Goal: Task Accomplishment & Management: Manage account settings

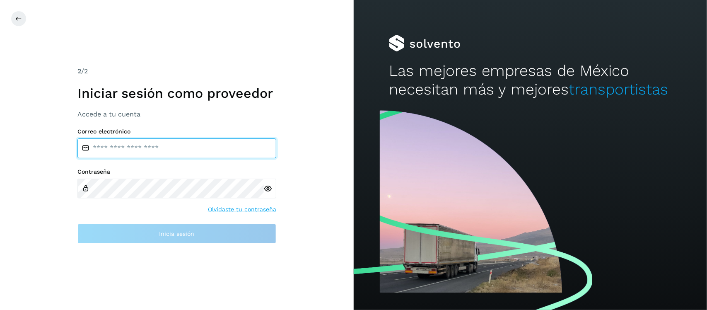
type input "**********"
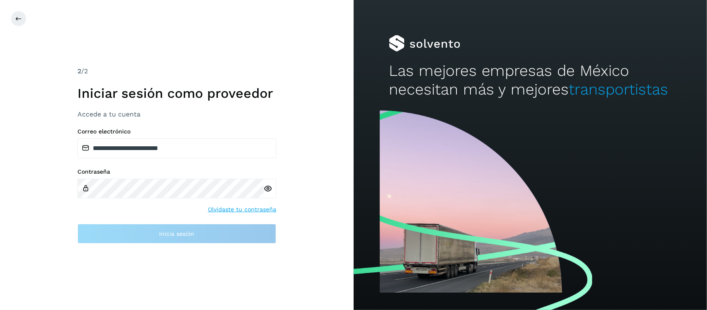
click at [268, 185] on icon at bounding box center [268, 188] width 9 height 9
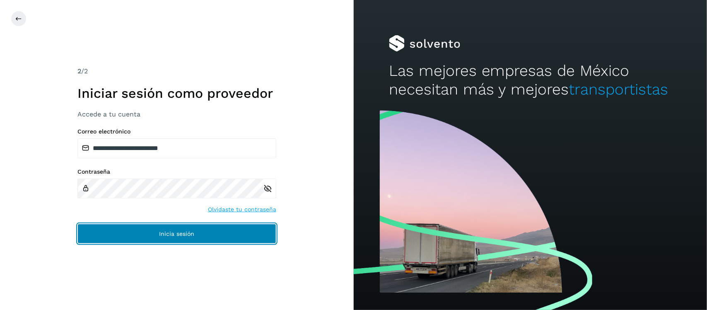
click at [211, 232] on button "Inicia sesión" at bounding box center [176, 234] width 199 height 20
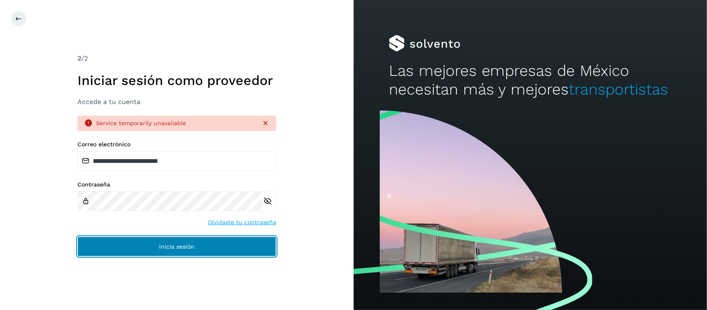
click at [197, 243] on button "Inicia sesión" at bounding box center [176, 247] width 199 height 20
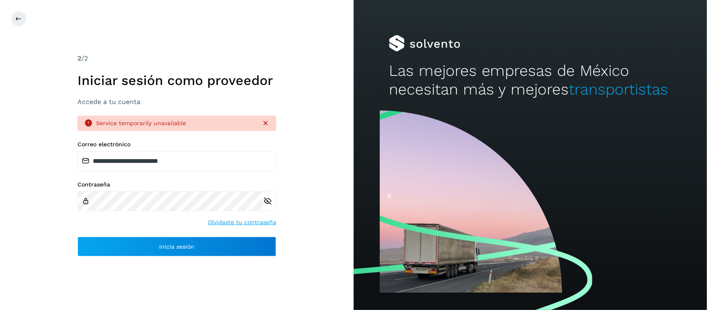
click at [268, 202] on icon at bounding box center [268, 201] width 9 height 9
click at [270, 198] on icon at bounding box center [268, 201] width 9 height 9
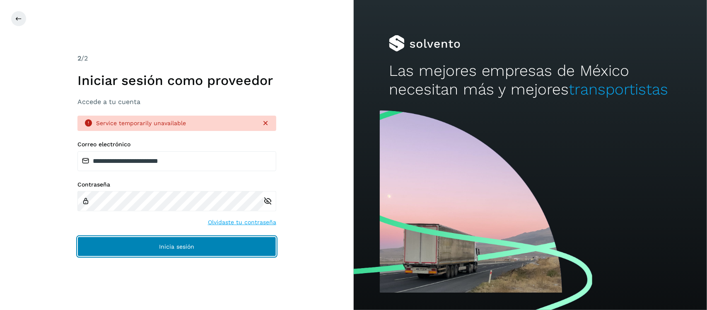
click at [201, 249] on button "Inicia sesión" at bounding box center [176, 247] width 199 height 20
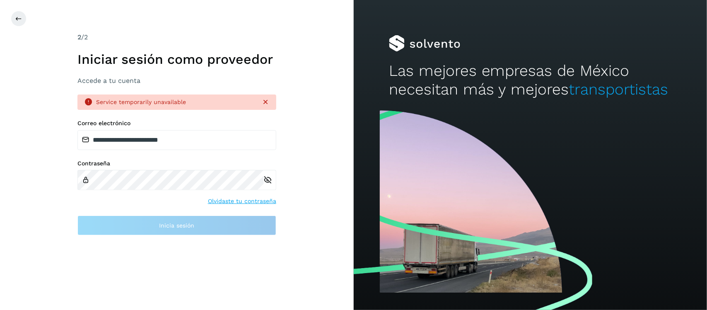
click at [267, 179] on icon at bounding box center [268, 180] width 9 height 9
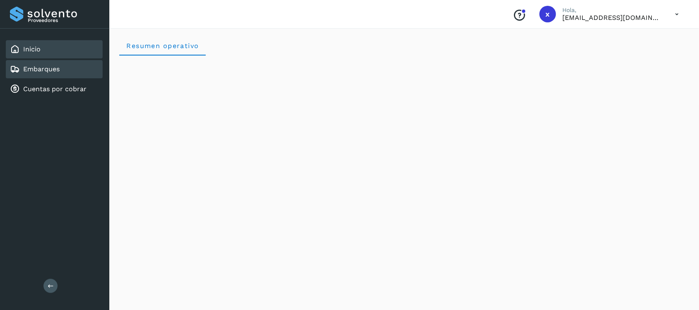
click at [46, 69] on link "Embarques" at bounding box center [41, 69] width 36 height 8
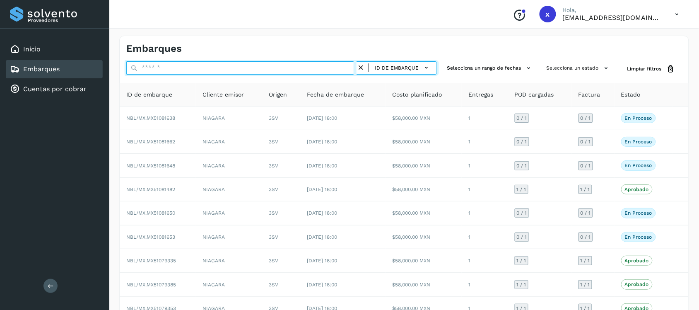
click at [193, 69] on input "text" at bounding box center [241, 67] width 230 height 13
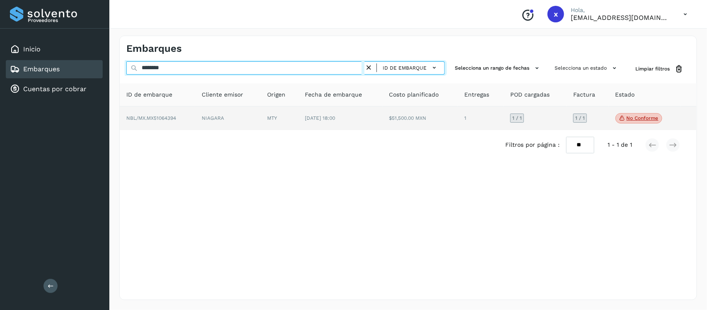
type input "********"
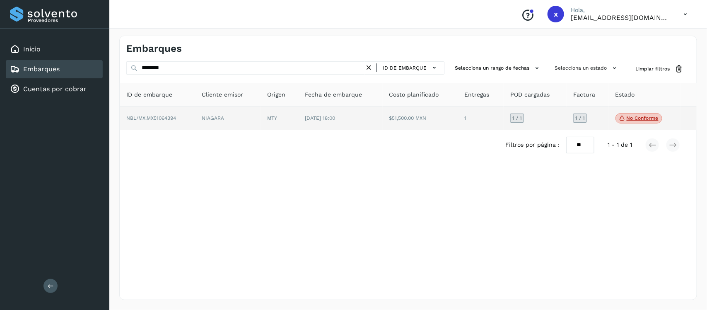
click at [162, 113] on td "NBL/MX.MX51064394" at bounding box center [157, 118] width 75 height 24
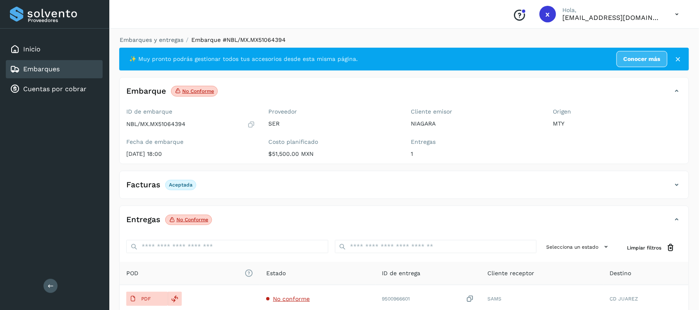
scroll to position [52, 0]
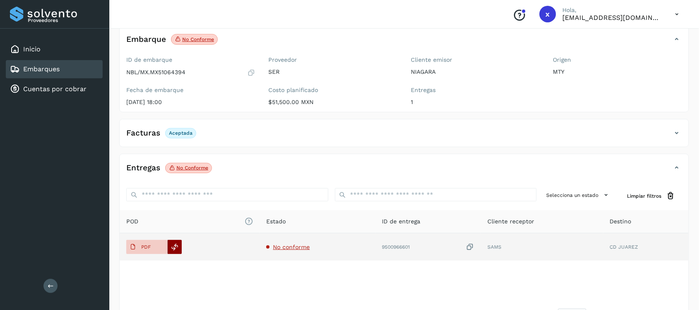
click at [173, 247] on icon at bounding box center [174, 246] width 7 height 7
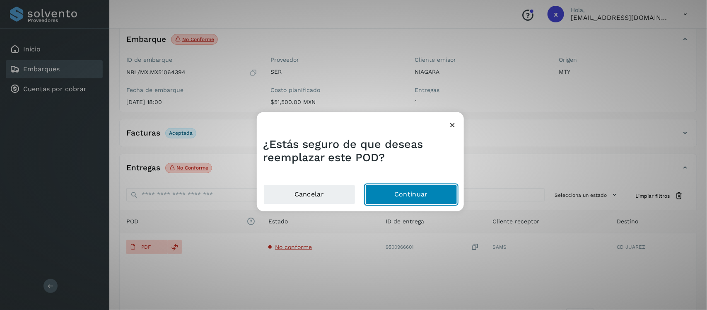
click at [400, 195] on button "Continuar" at bounding box center [411, 194] width 92 height 20
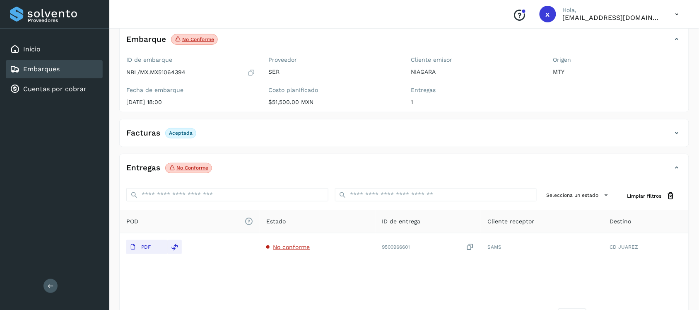
click at [49, 67] on link "Embarques" at bounding box center [41, 69] width 36 height 8
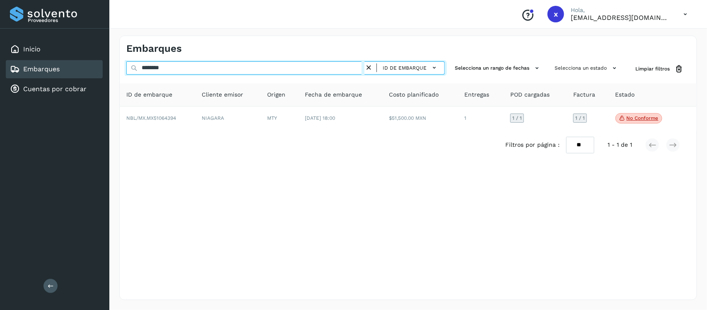
click at [195, 70] on input "********" at bounding box center [245, 67] width 238 height 13
type input "*"
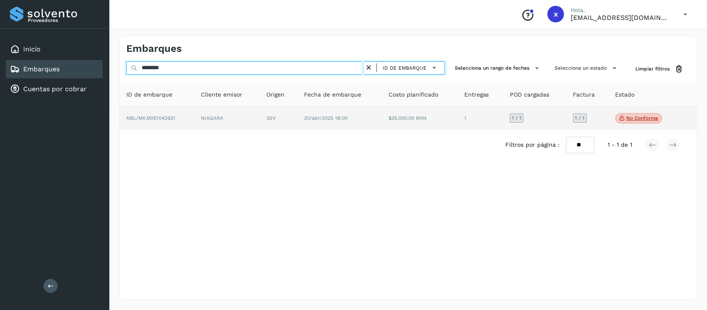
type input "********"
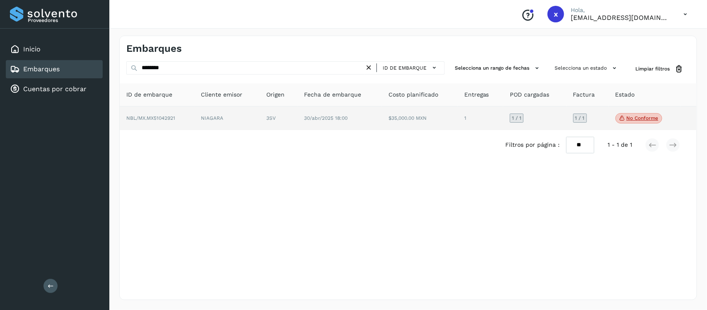
click at [161, 119] on span "NBL/MX.MX51042921" at bounding box center [150, 118] width 49 height 6
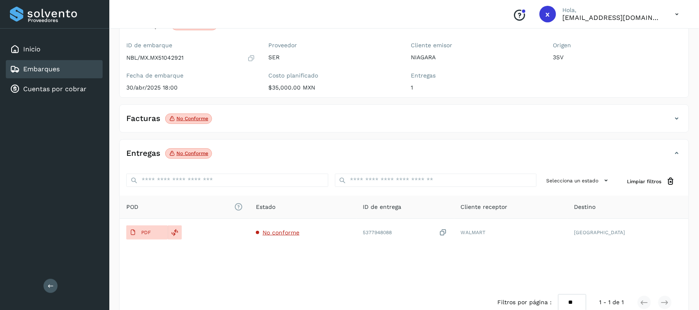
scroll to position [84, 0]
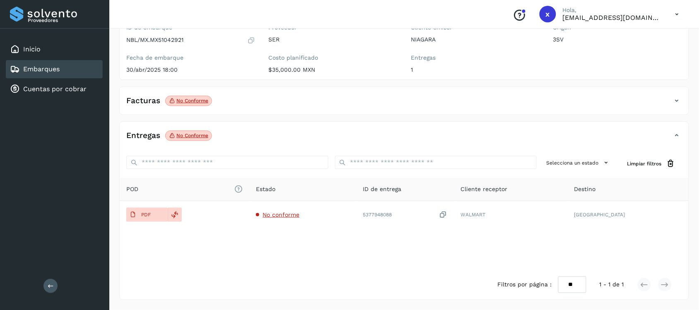
click at [197, 138] on p "No conforme" at bounding box center [192, 136] width 32 height 6
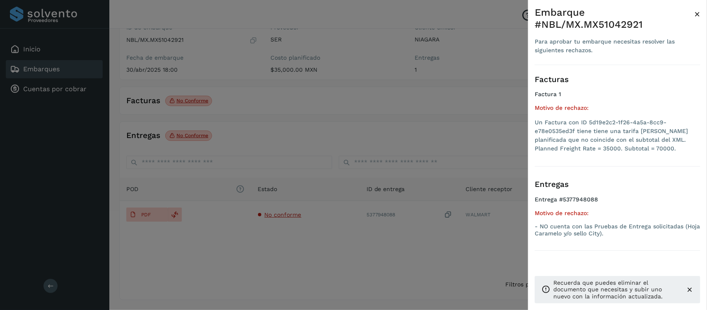
click at [224, 260] on div at bounding box center [353, 155] width 707 height 310
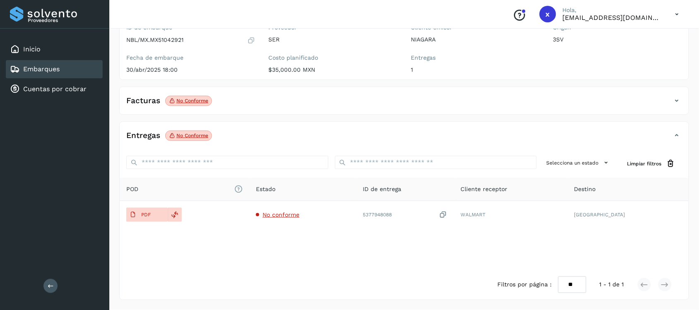
click at [677, 101] on icon at bounding box center [677, 101] width 10 height 10
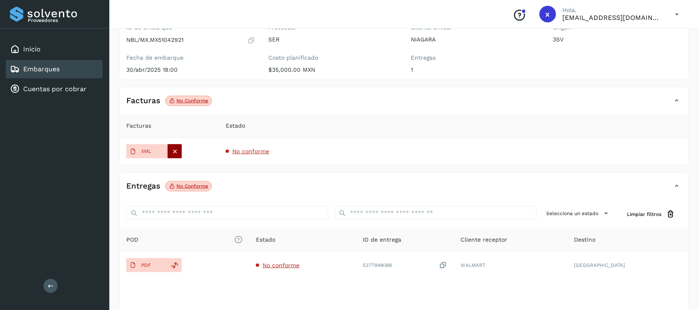
click at [175, 152] on icon at bounding box center [174, 150] width 7 height 7
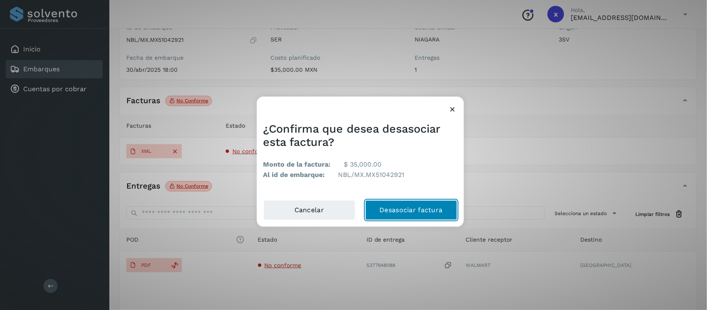
click at [413, 210] on button "Desasociar factura" at bounding box center [411, 210] width 92 height 20
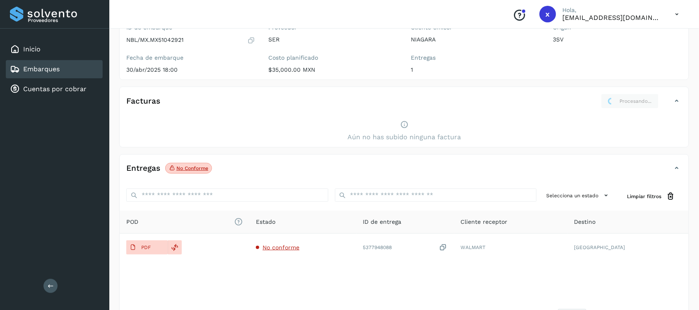
click at [678, 101] on icon at bounding box center [677, 101] width 10 height 10
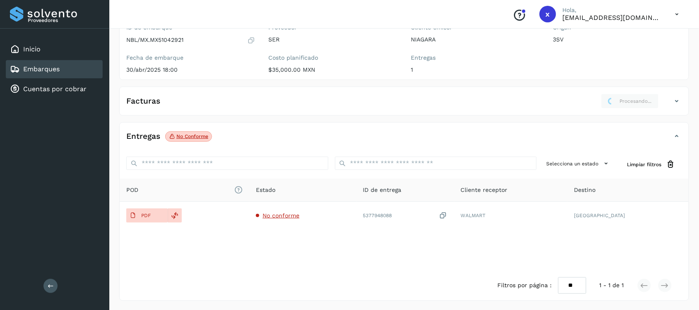
click at [678, 101] on icon at bounding box center [677, 101] width 10 height 10
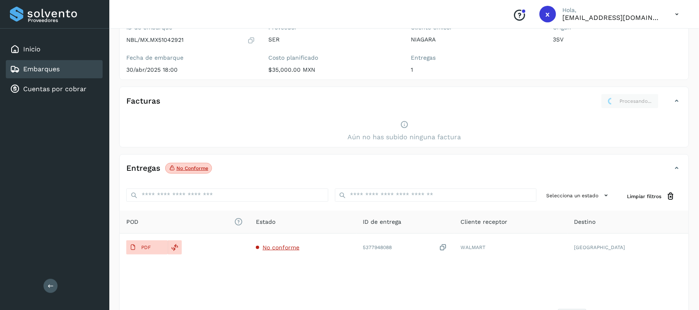
click at [404, 126] on icon at bounding box center [404, 124] width 8 height 9
click at [150, 101] on h4 "Facturas" at bounding box center [143, 102] width 34 height 10
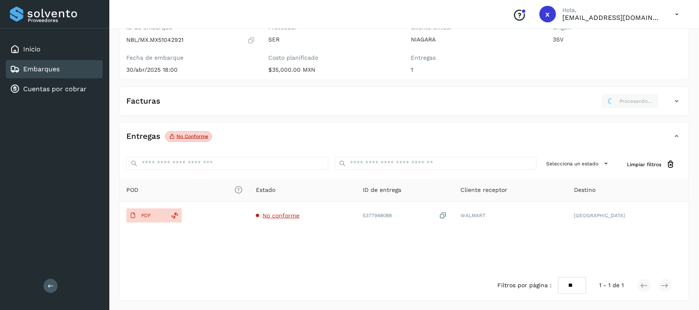
click at [150, 101] on h4 "Facturas" at bounding box center [143, 102] width 34 height 10
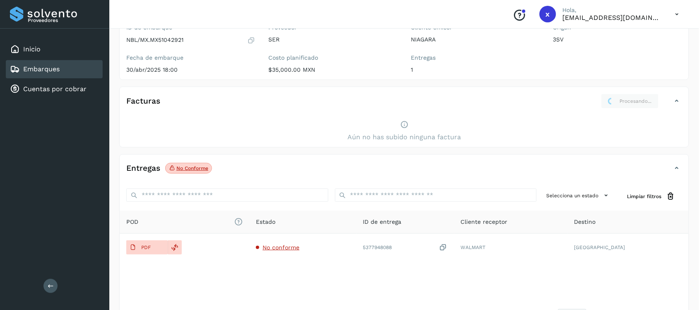
click at [41, 69] on link "Embarques" at bounding box center [41, 69] width 36 height 8
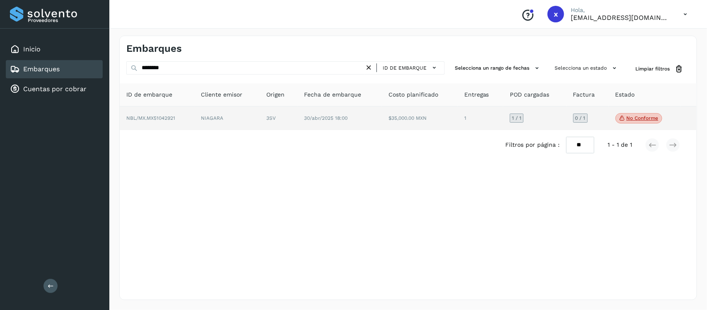
click at [166, 117] on span "NBL/MX.MX51042921" at bounding box center [150, 118] width 49 height 6
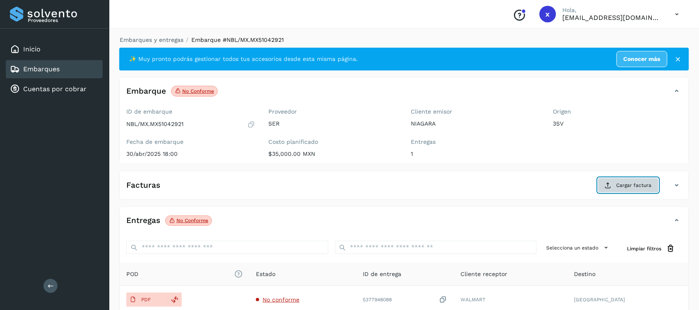
click at [632, 188] on span "Cargar factura" at bounding box center [634, 184] width 35 height 7
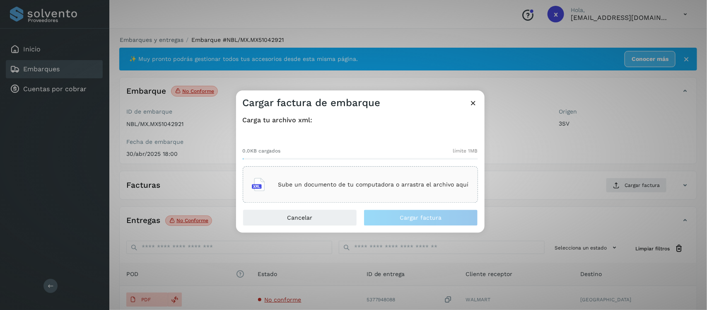
click at [404, 187] on p "Sube un documento de tu computadora o arrastra el archivo aquí" at bounding box center [373, 184] width 191 height 7
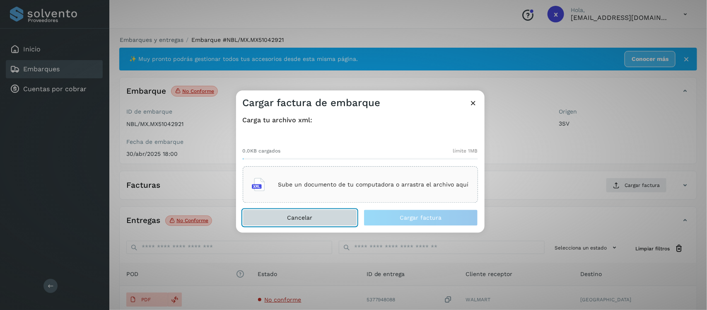
click at [322, 217] on button "Cancelar" at bounding box center [300, 218] width 114 height 17
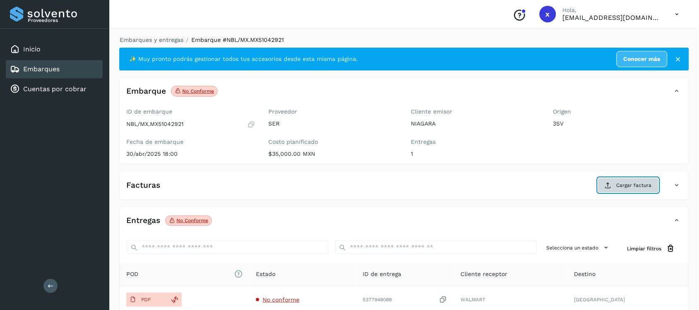
click at [634, 183] on span "Cargar factura" at bounding box center [634, 184] width 35 height 7
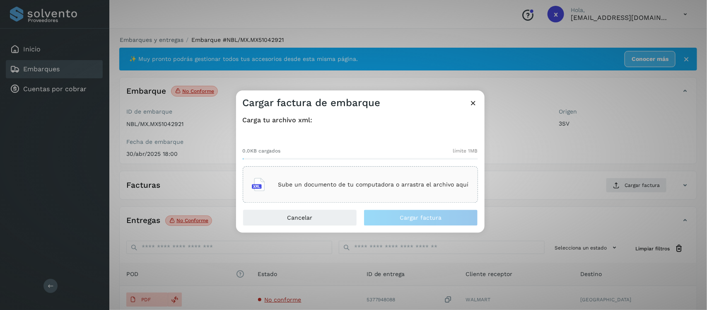
click at [401, 185] on p "Sube un documento de tu computadora o arrastra el archivo aquí" at bounding box center [373, 184] width 191 height 7
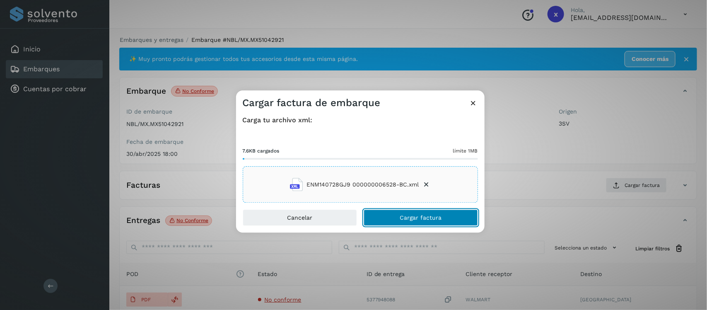
click at [423, 218] on span "Cargar factura" at bounding box center [421, 218] width 42 height 6
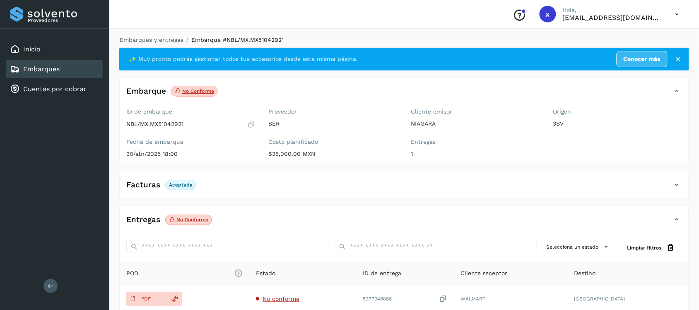
scroll to position [84, 0]
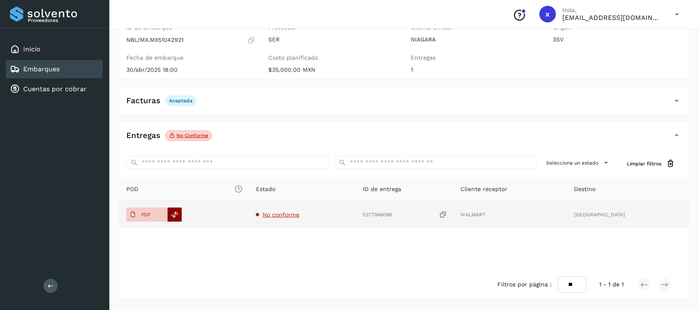
click at [173, 215] on icon at bounding box center [174, 214] width 7 height 7
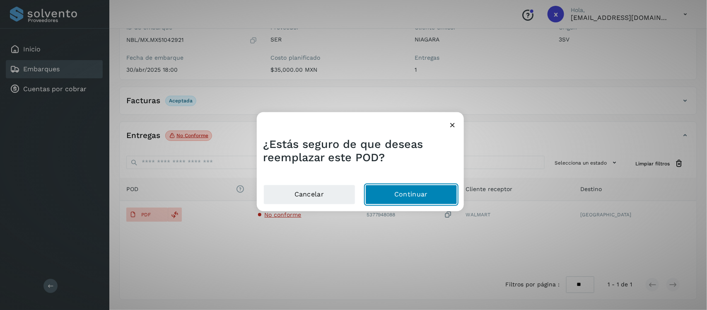
click at [411, 198] on button "Continuar" at bounding box center [411, 194] width 92 height 20
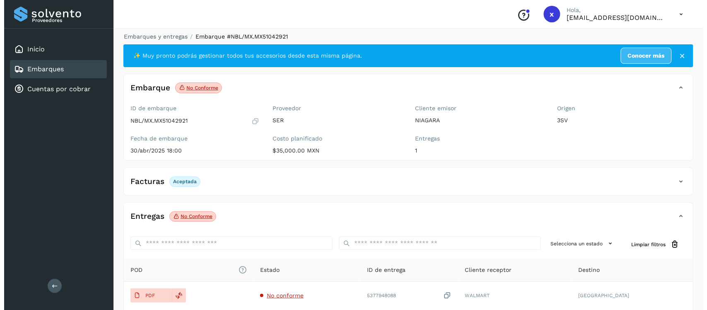
scroll to position [0, 0]
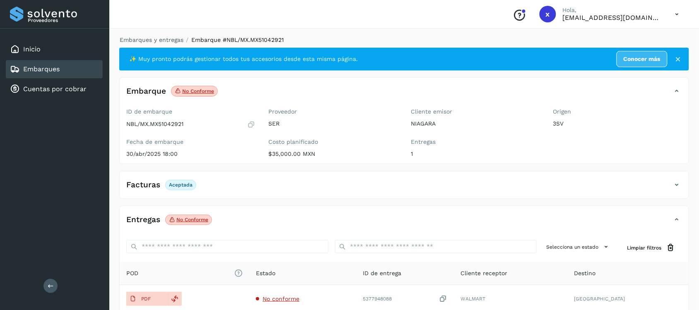
click at [63, 69] on div "Embarques" at bounding box center [54, 69] width 97 height 18
